Goal: Browse casually: Explore the website without a specific task or goal

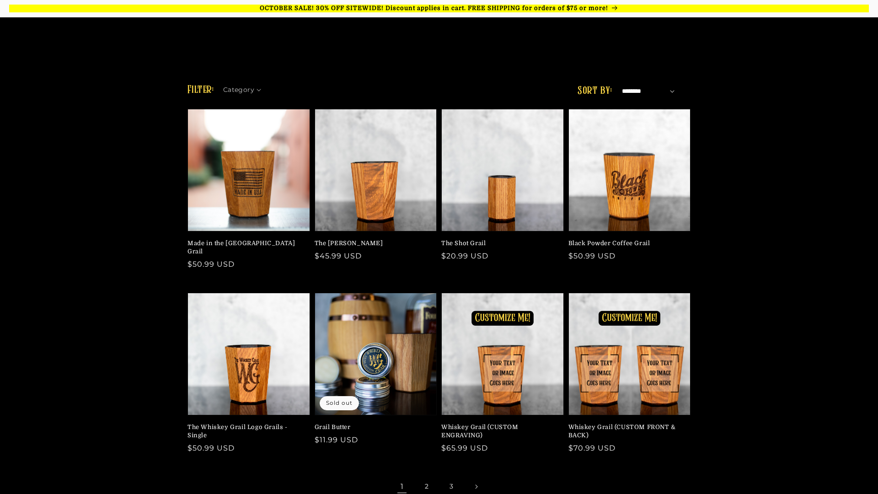
scroll to position [310, 0]
